Goal: Transaction & Acquisition: Purchase product/service

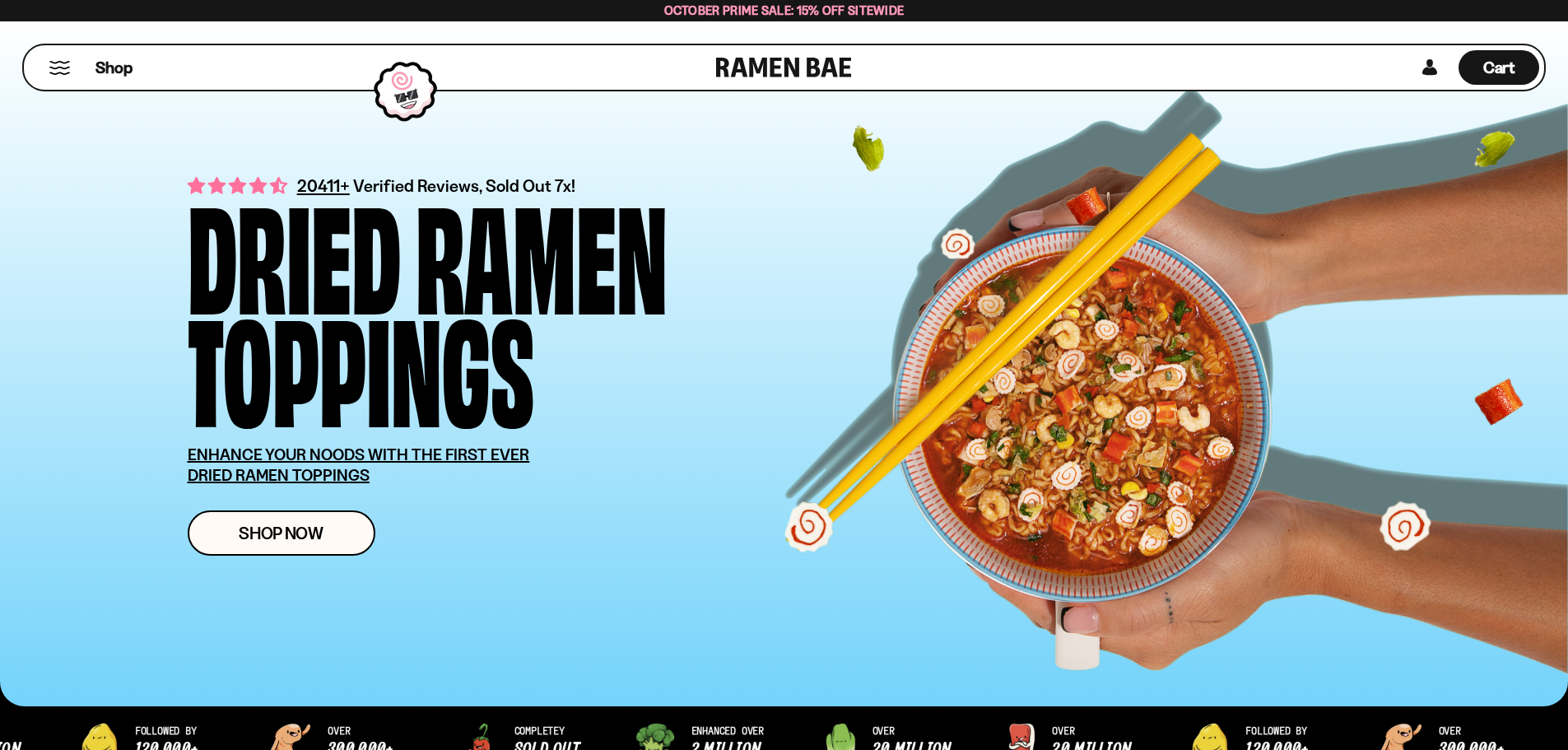
click at [62, 70] on button "Mobile Menu Trigger" at bounding box center [59, 68] width 22 height 14
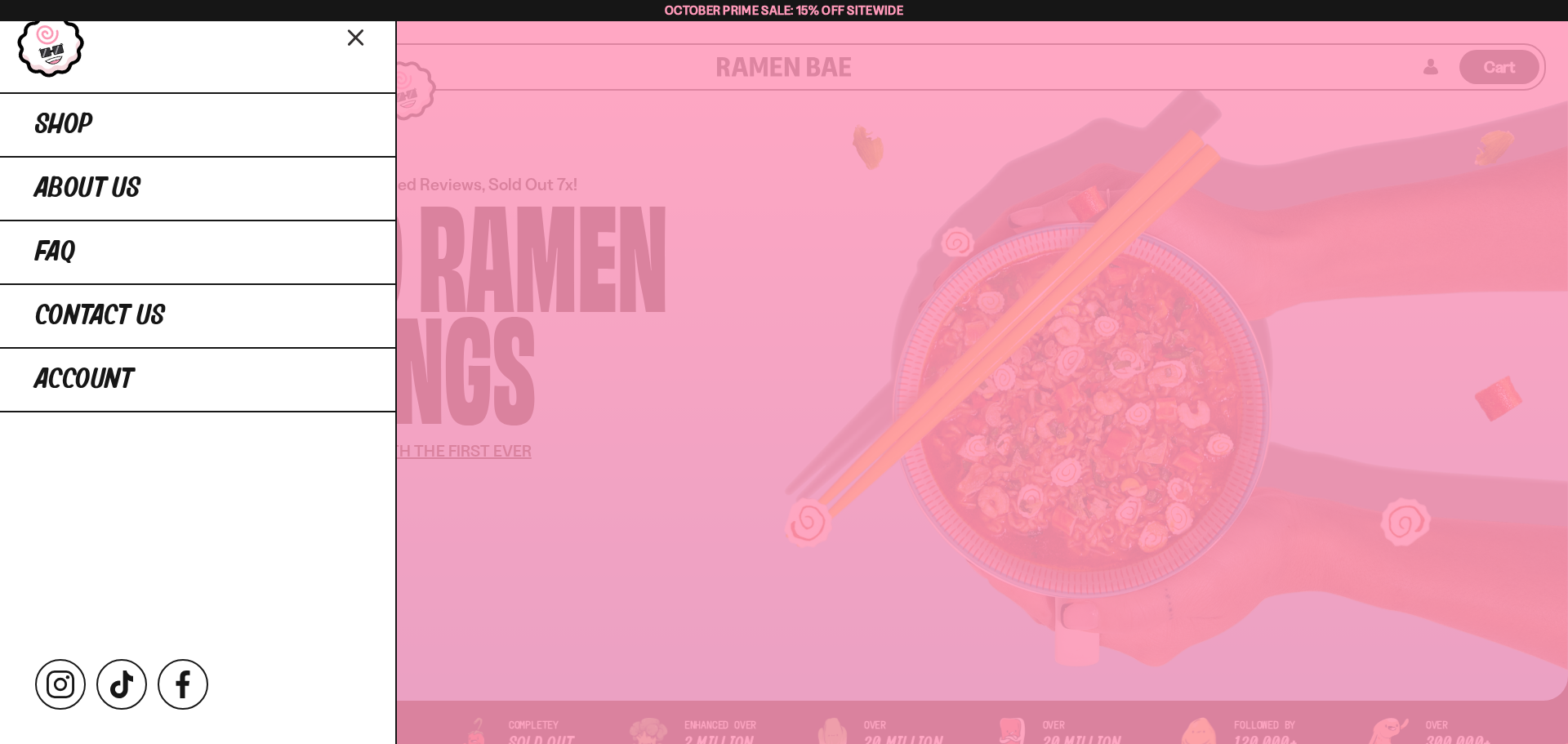
drag, startPoint x: 720, startPoint y: 251, endPoint x: 889, endPoint y: 278, distance: 171.1
click at [724, 251] on div at bounding box center [784, 372] width 1568 height 744
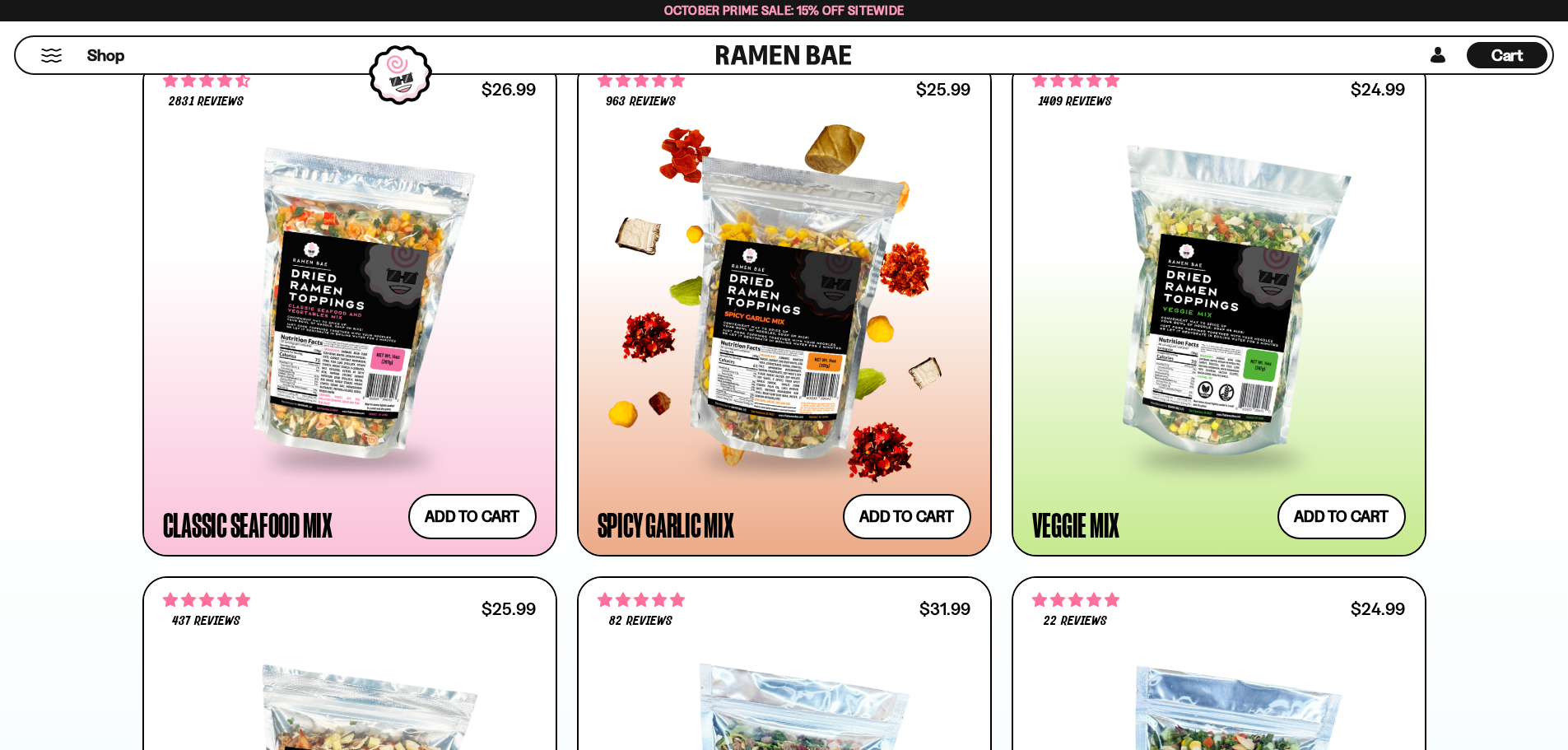
scroll to position [988, 0]
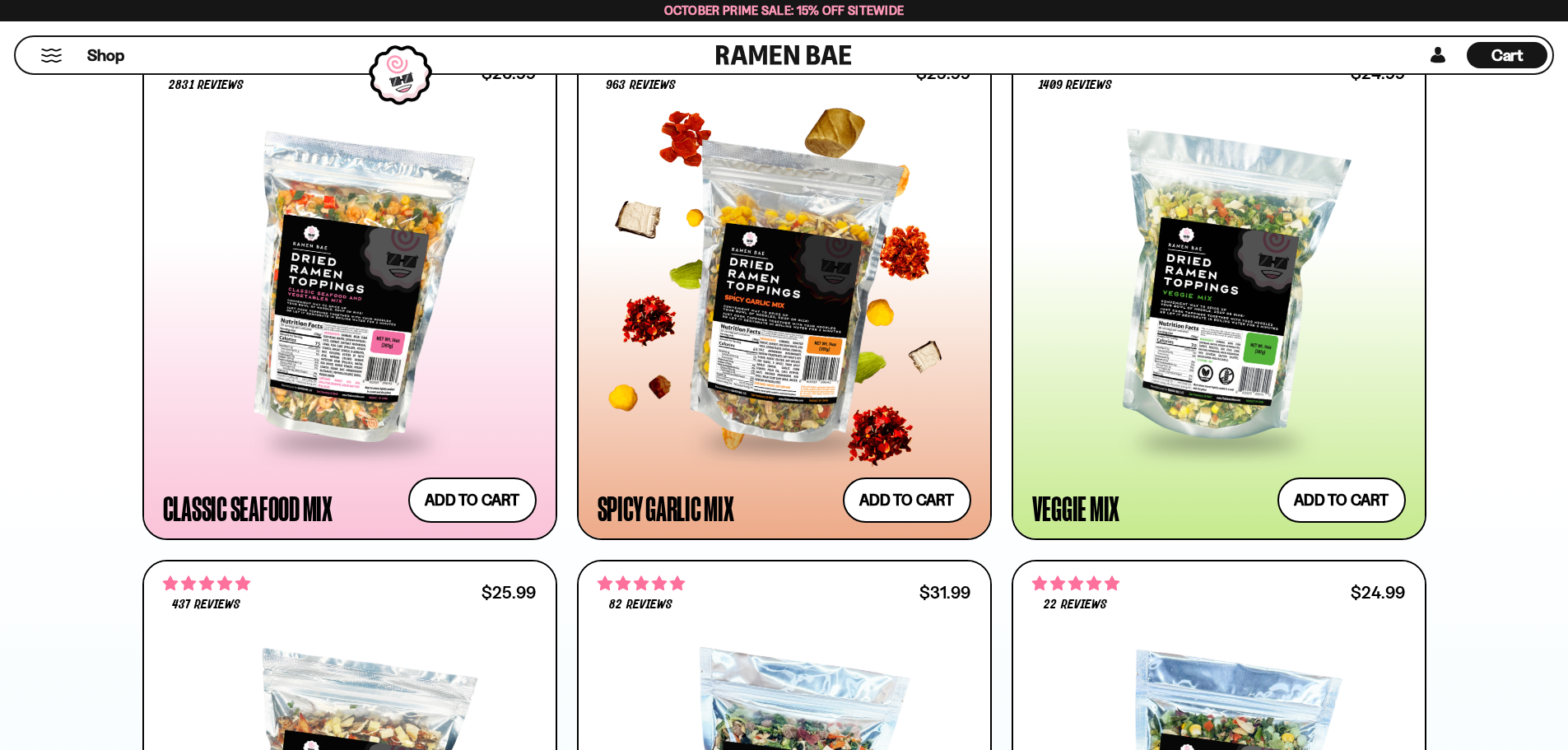
click at [847, 328] on div at bounding box center [784, 290] width 374 height 300
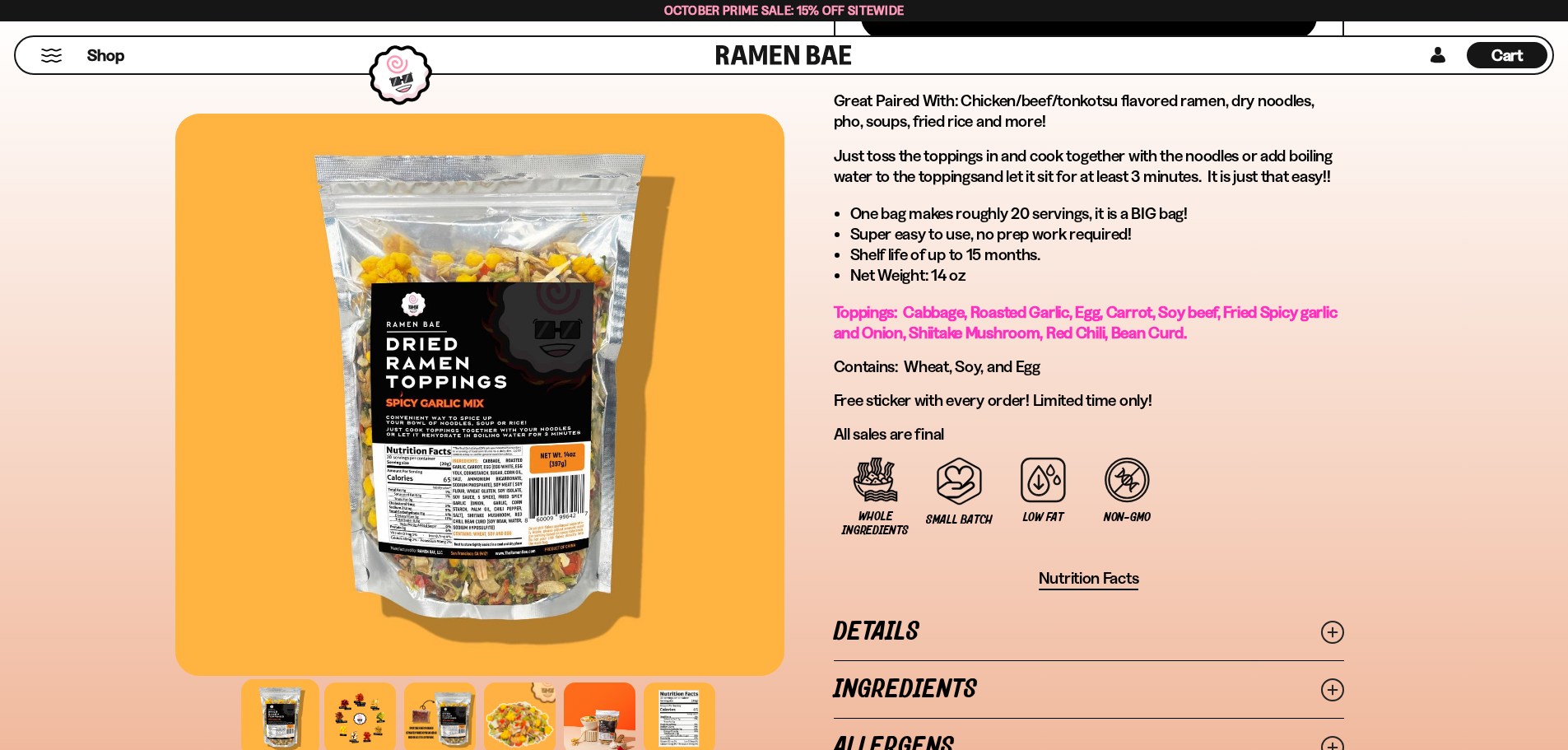
scroll to position [1069, 0]
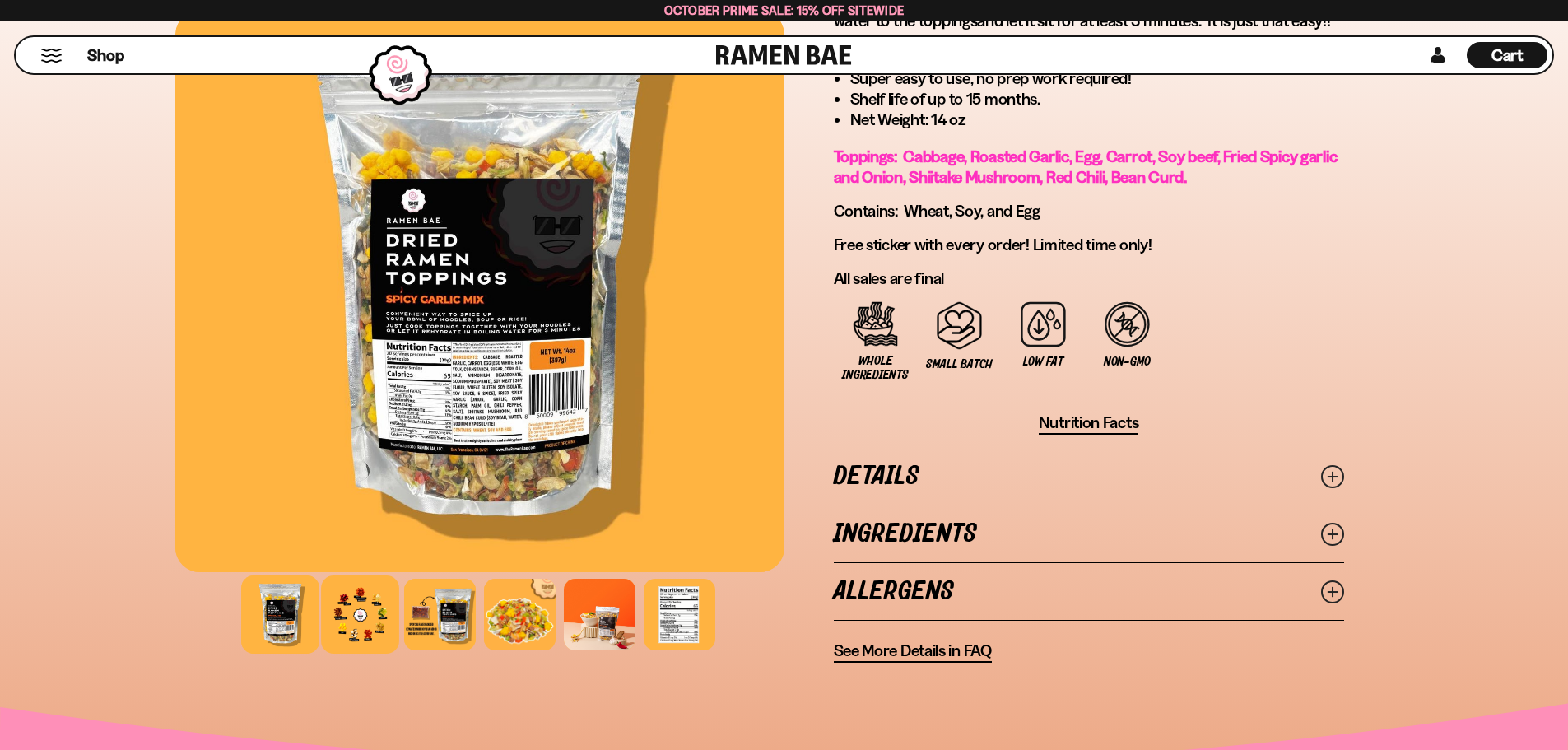
click at [340, 613] on div at bounding box center [360, 614] width 78 height 78
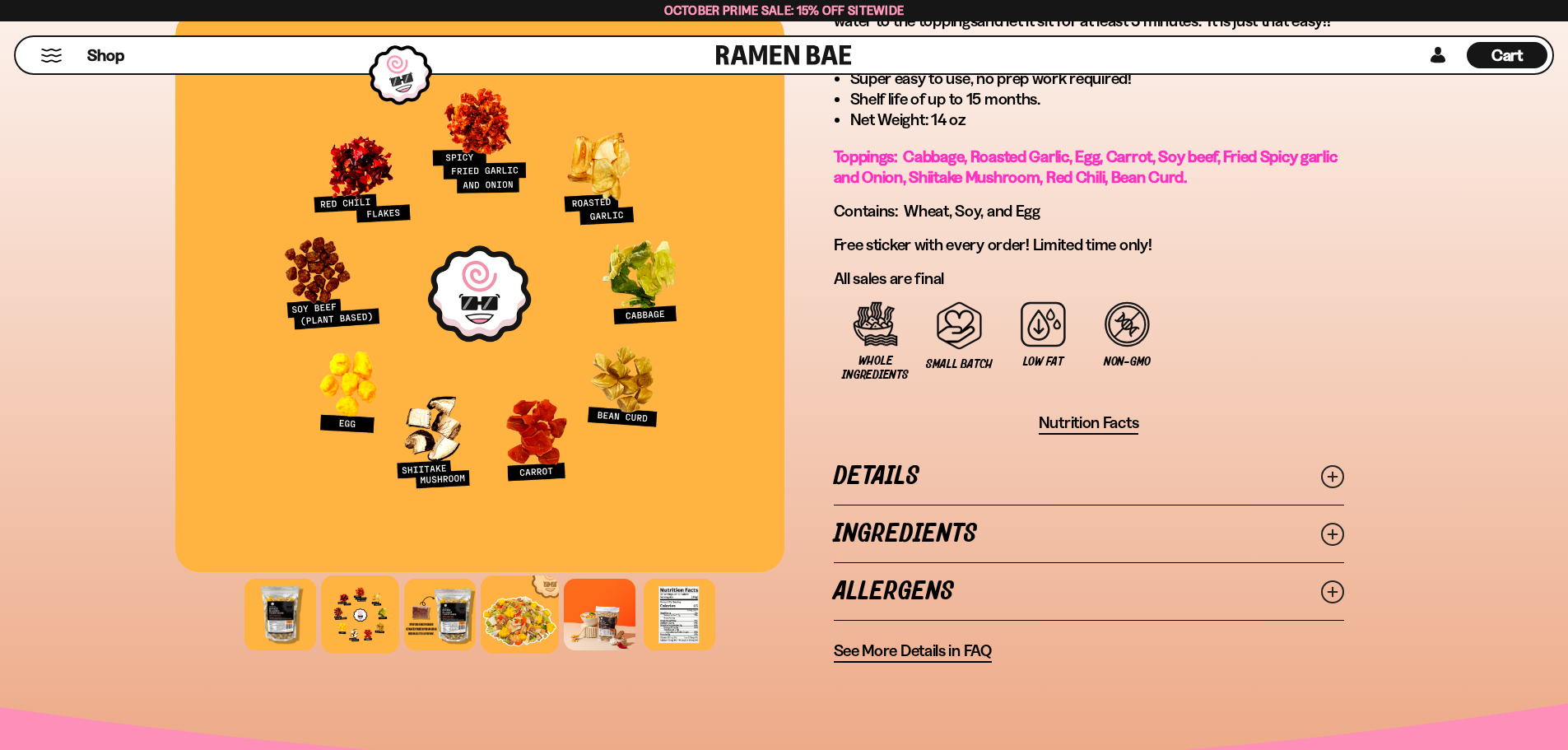
click at [522, 622] on div at bounding box center [520, 614] width 78 height 78
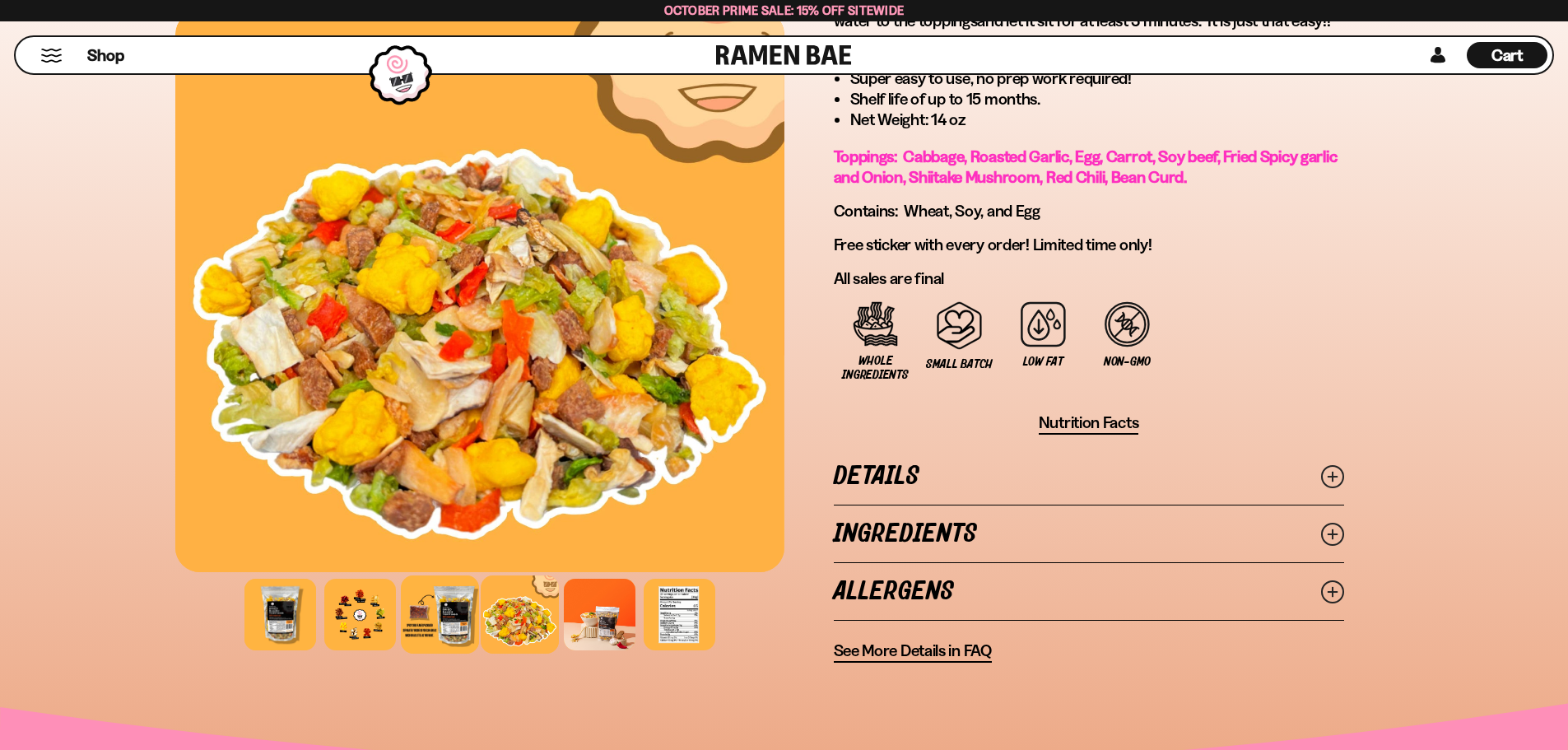
click at [433, 619] on div at bounding box center [440, 614] width 78 height 78
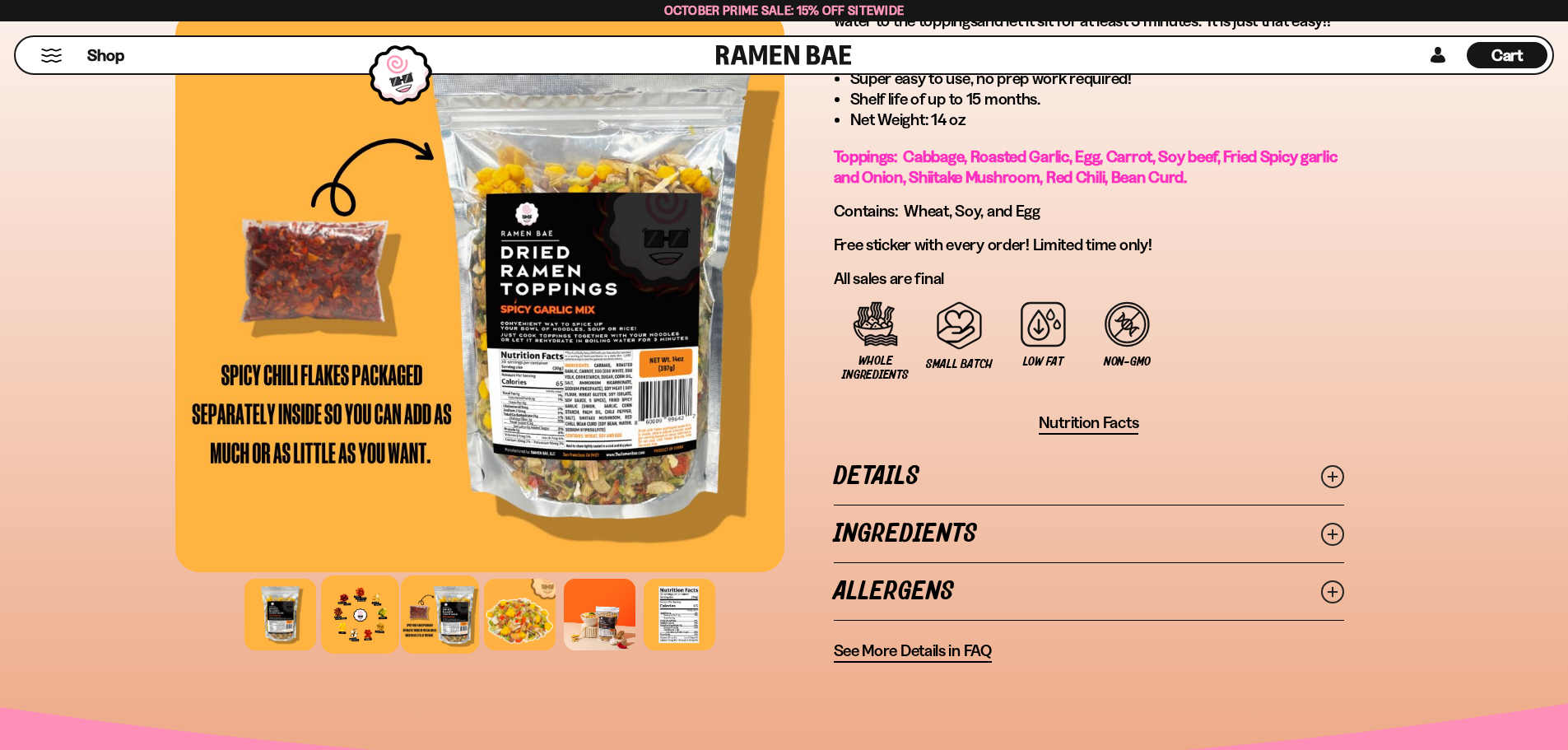
click at [372, 610] on div at bounding box center [360, 614] width 78 height 78
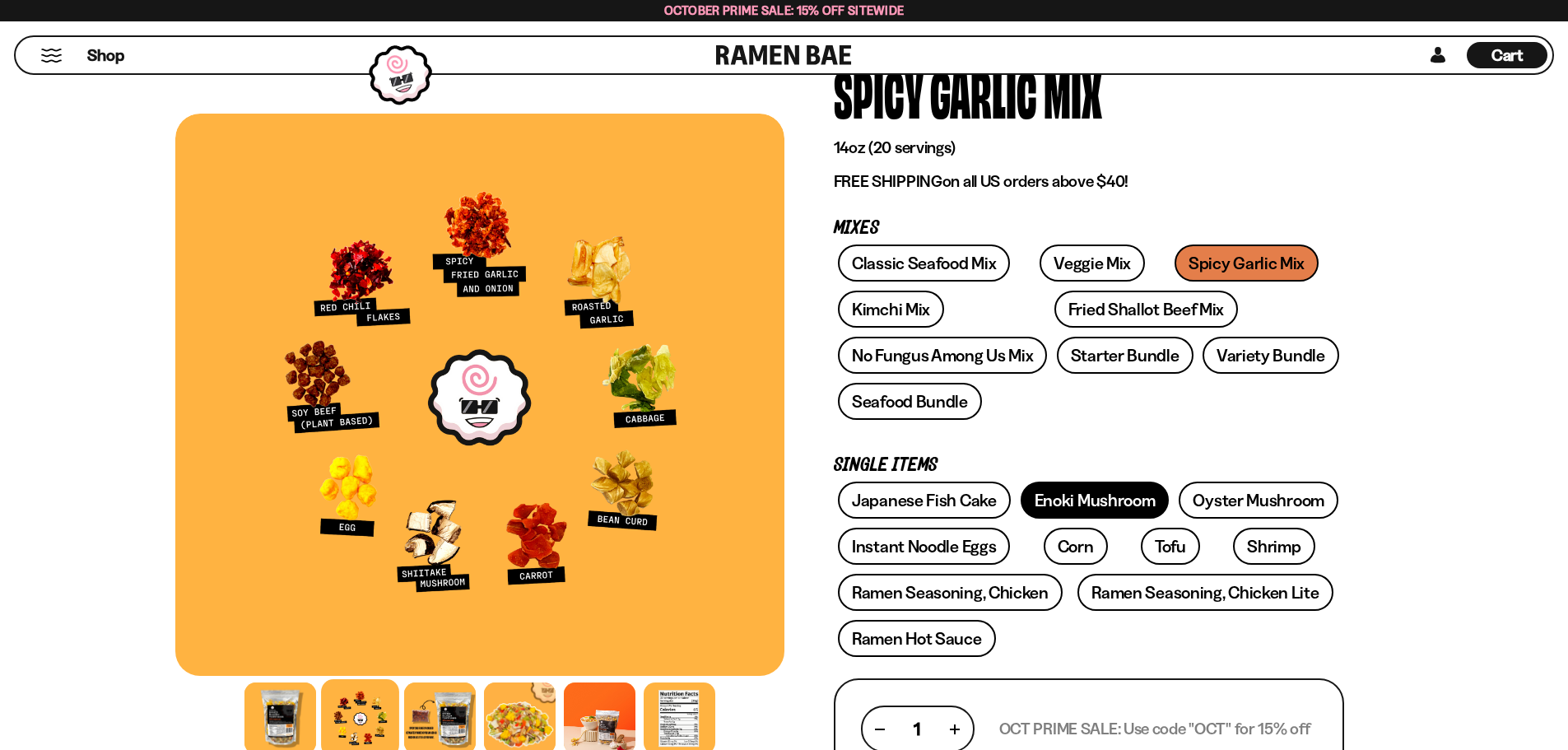
scroll to position [165, 0]
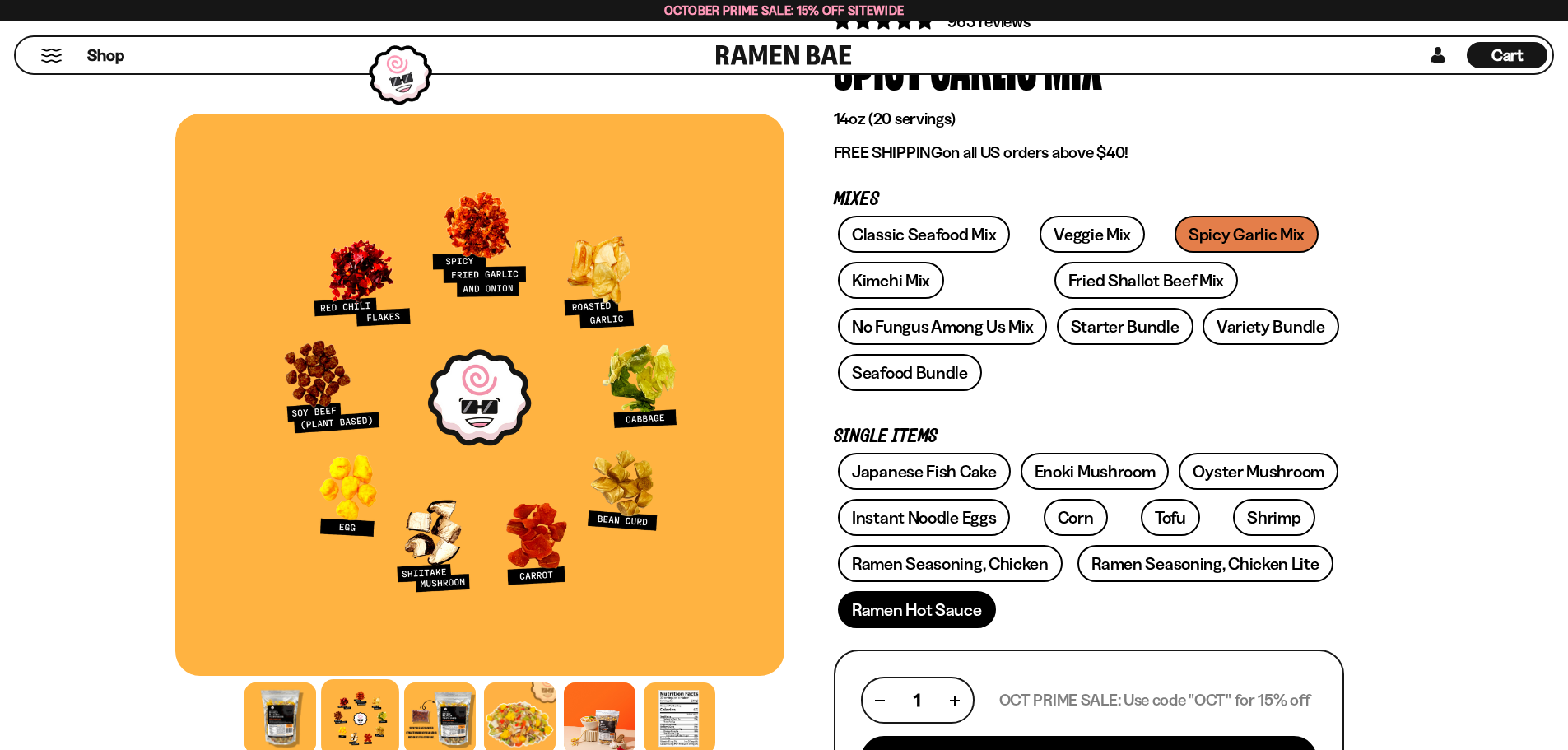
click at [951, 611] on link "Ramen Hot Sauce" at bounding box center [917, 609] width 158 height 37
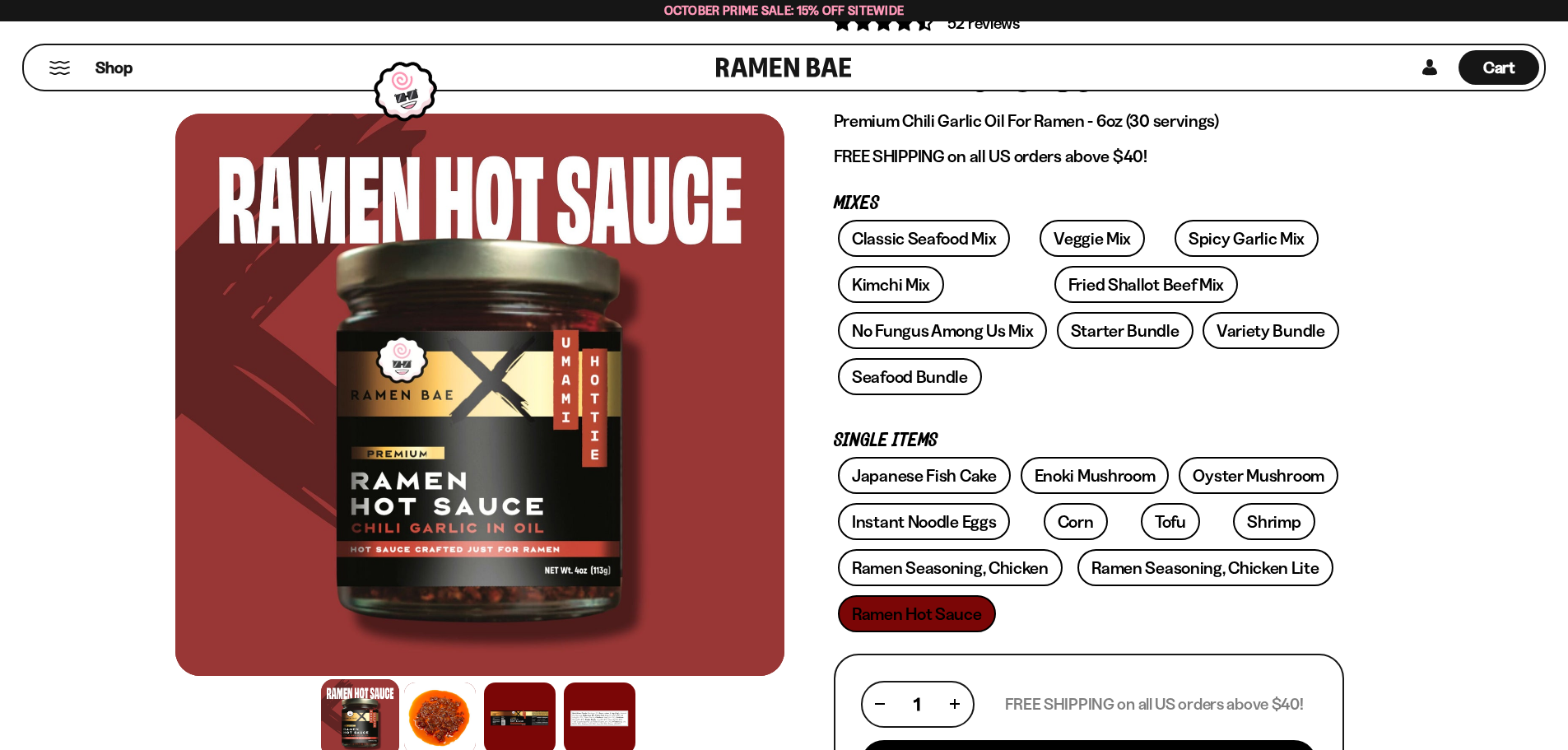
scroll to position [82, 0]
